Goal: Transaction & Acquisition: Book appointment/travel/reservation

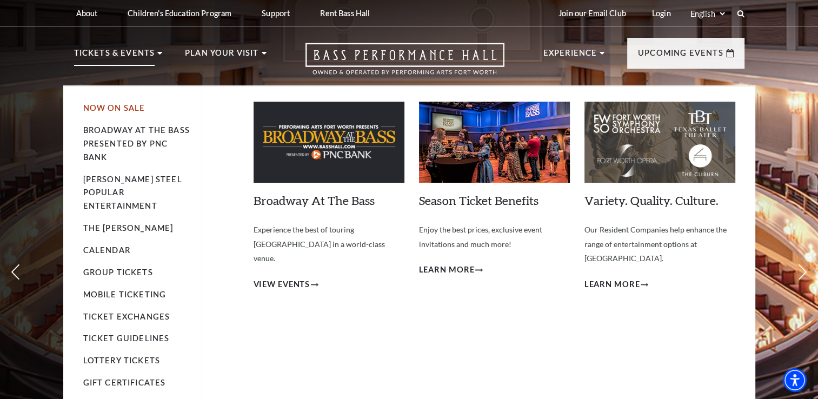
click at [114, 110] on link "Now On Sale" at bounding box center [114, 107] width 62 height 9
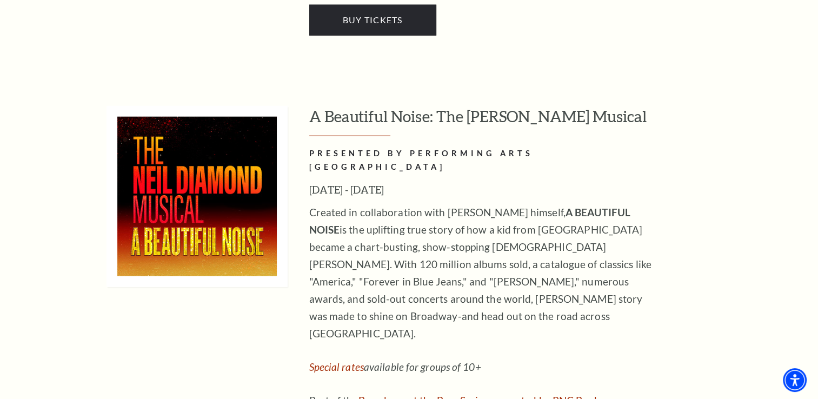
scroll to position [2595, 0]
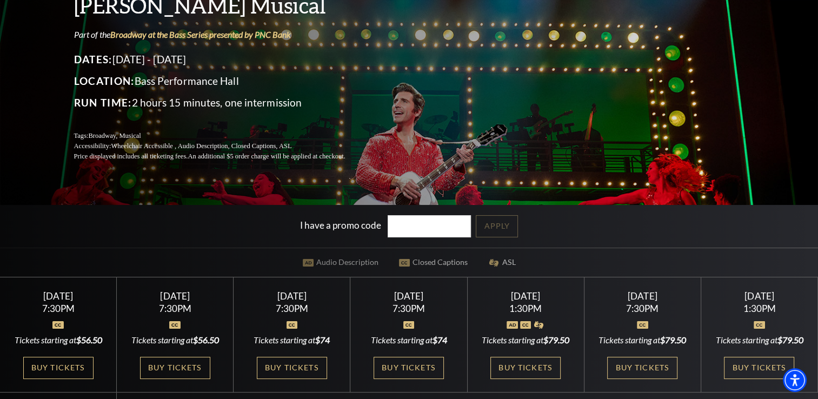
scroll to position [162, 0]
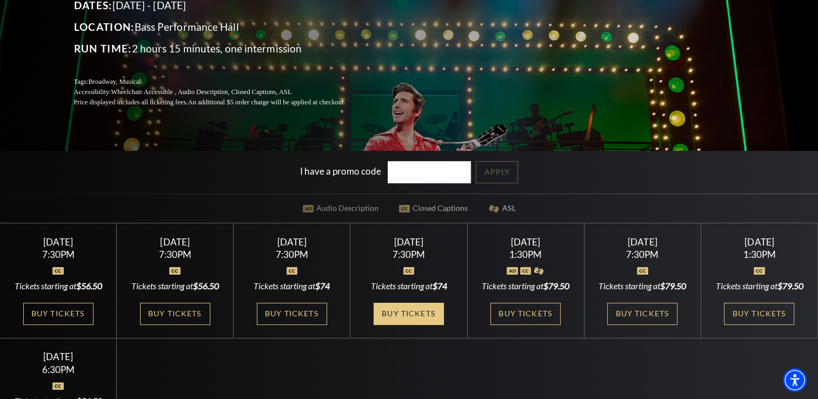
click at [427, 316] on link "Buy Tickets" at bounding box center [409, 314] width 70 height 22
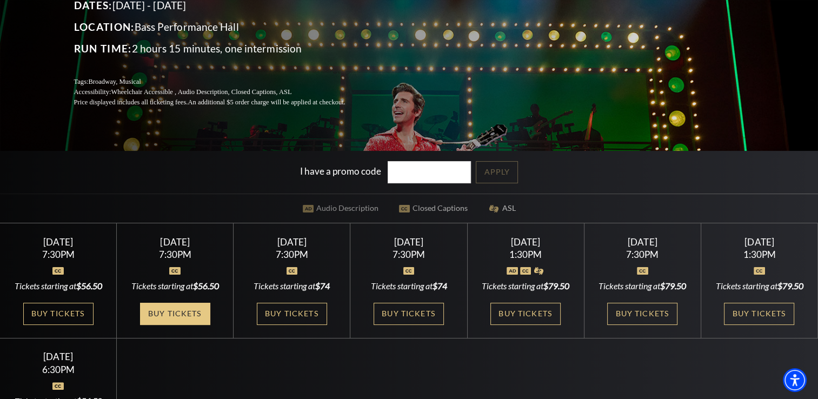
click at [203, 325] on link "Buy Tickets" at bounding box center [175, 314] width 70 height 22
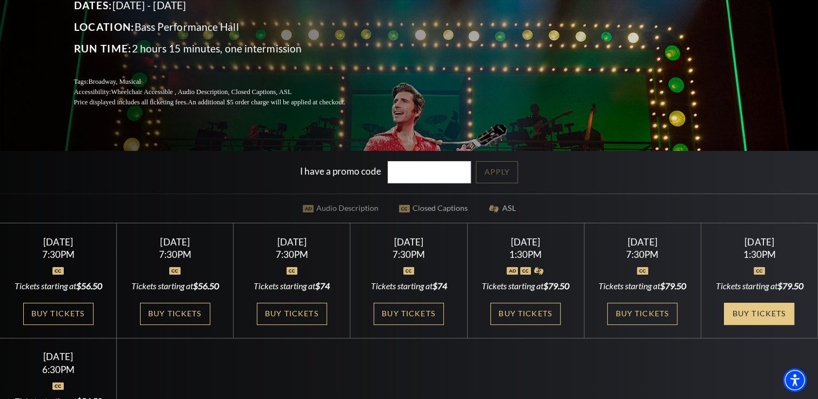
click at [765, 325] on link "Buy Tickets" at bounding box center [759, 314] width 70 height 22
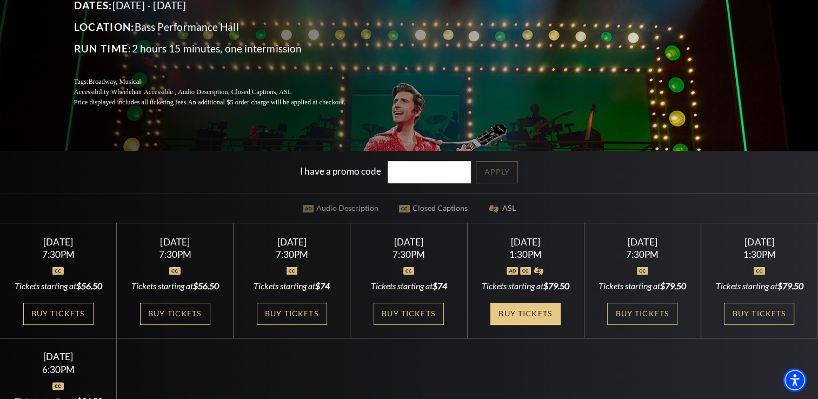
click at [560, 325] on link "Buy Tickets" at bounding box center [525, 314] width 70 height 22
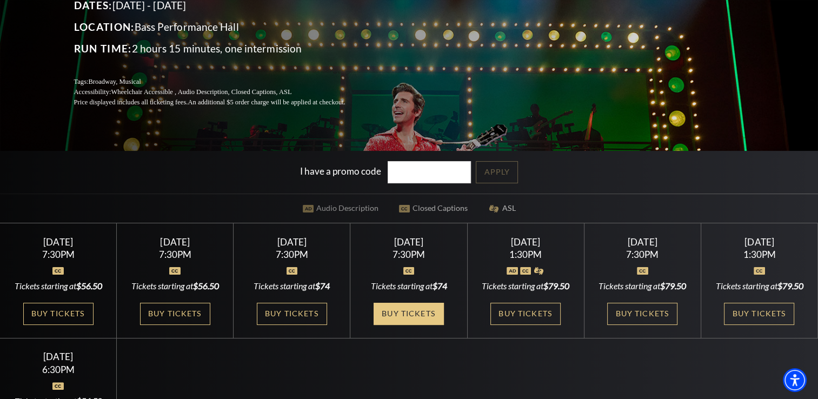
click at [413, 317] on link "Buy Tickets" at bounding box center [409, 314] width 70 height 22
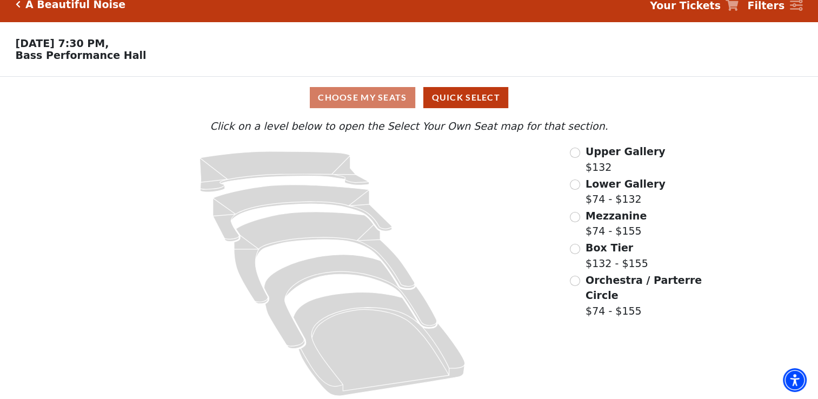
scroll to position [21, 0]
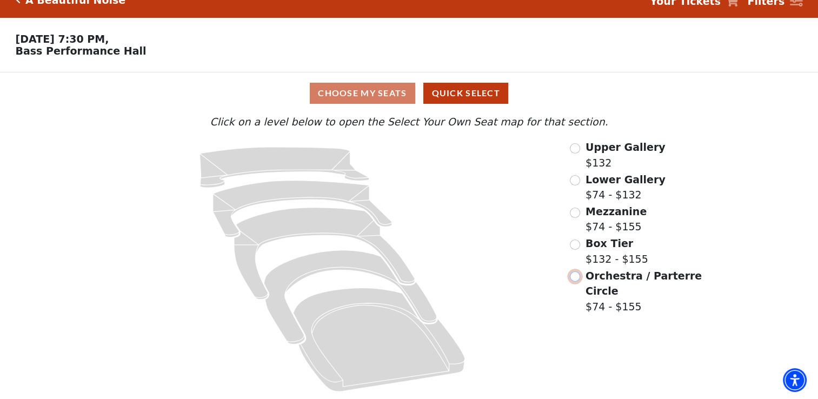
click at [577, 278] on input "Orchestra / Parterre Circle$74 - $155\a" at bounding box center [575, 276] width 10 height 10
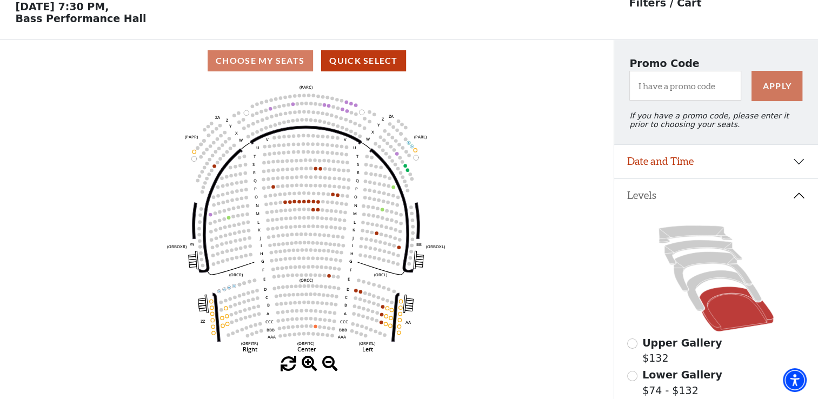
scroll to position [50, 0]
click at [694, 308] on icon at bounding box center [724, 290] width 75 height 41
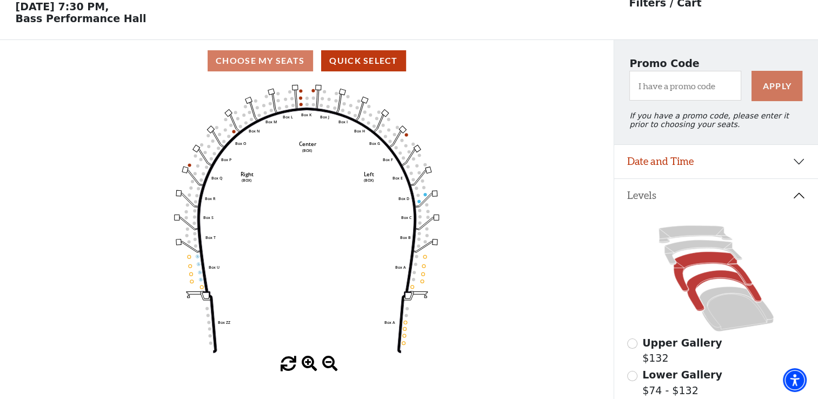
click at [696, 264] on icon at bounding box center [713, 272] width 78 height 40
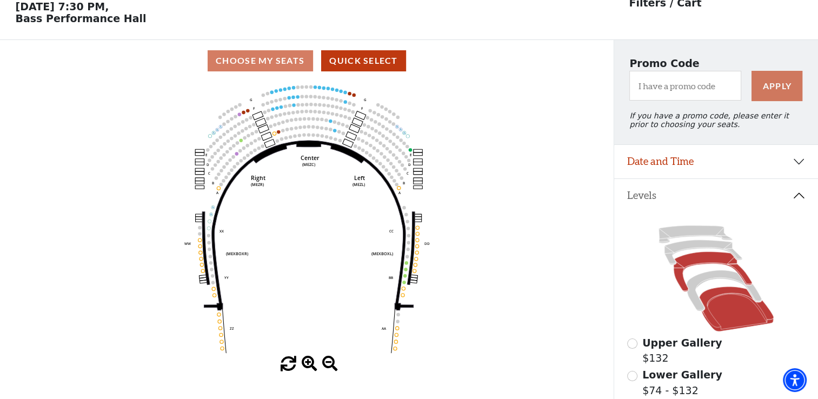
click at [735, 321] on icon at bounding box center [736, 309] width 75 height 45
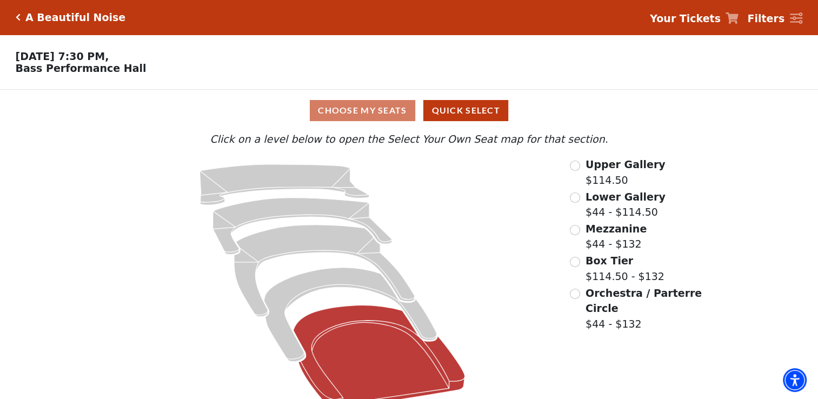
click at [360, 345] on icon at bounding box center [379, 356] width 171 height 103
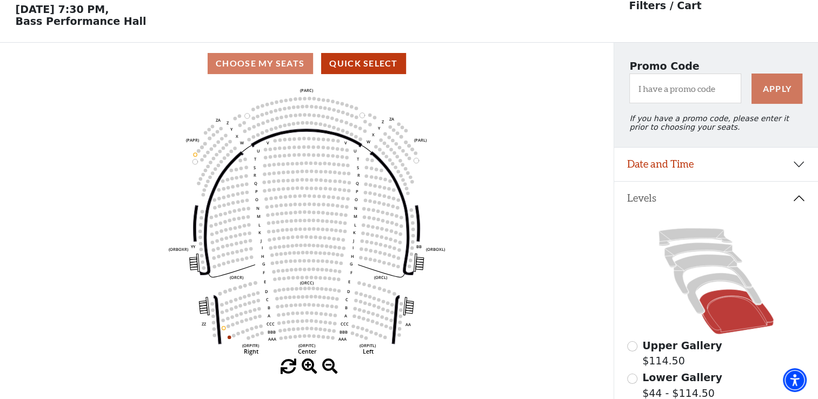
scroll to position [50, 0]
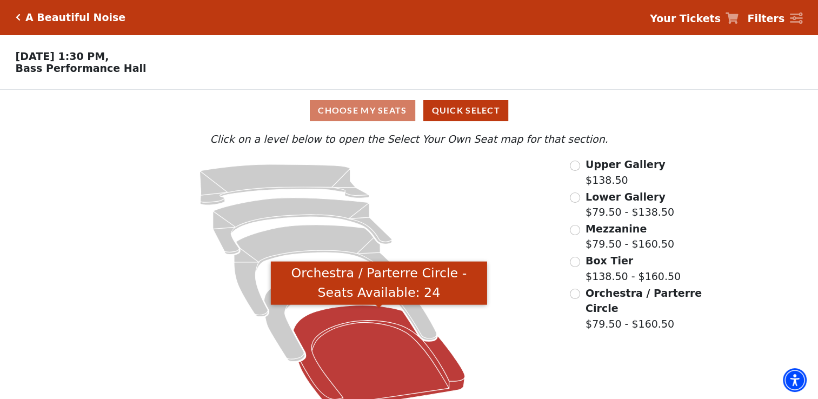
click at [372, 352] on icon "Orchestra / Parterre Circle - Seats Available: 24" at bounding box center [379, 356] width 171 height 103
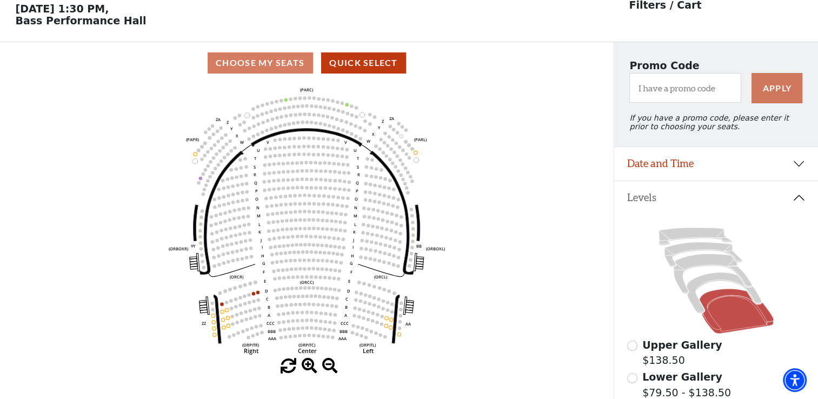
scroll to position [50, 0]
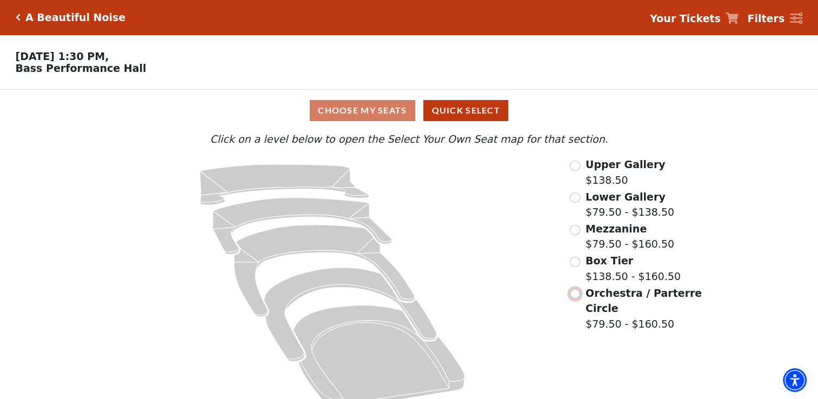
click at [576, 297] on input "Orchestra / Parterre Circle$79.50 - $160.50\a" at bounding box center [575, 294] width 10 height 10
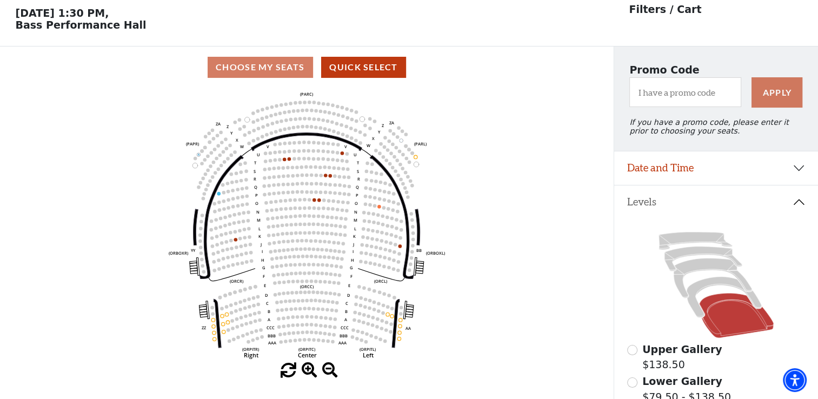
scroll to position [50, 0]
